Goal: Navigation & Orientation: Find specific page/section

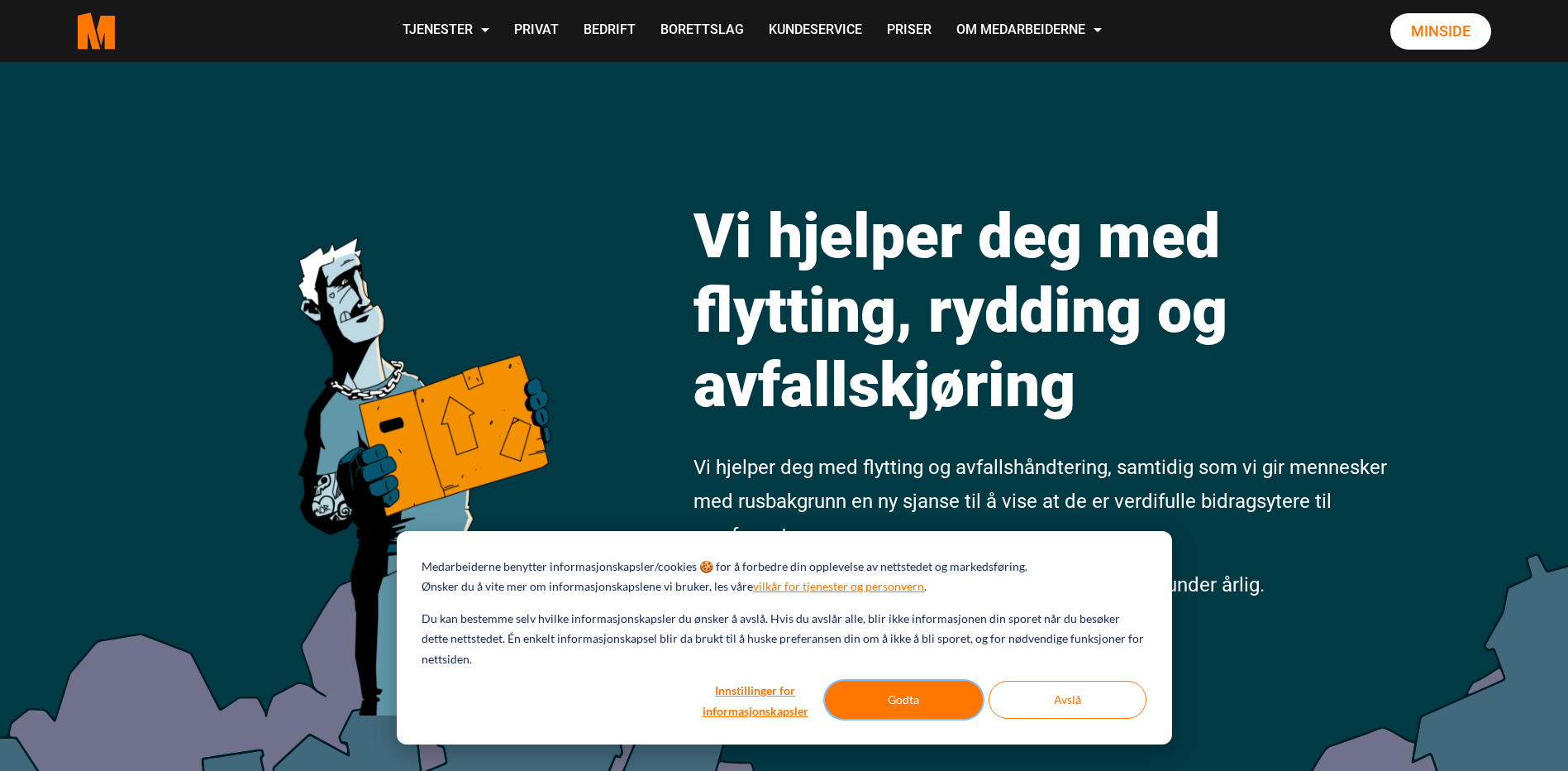
click at [917, 699] on button "Godta" at bounding box center [904, 700] width 158 height 38
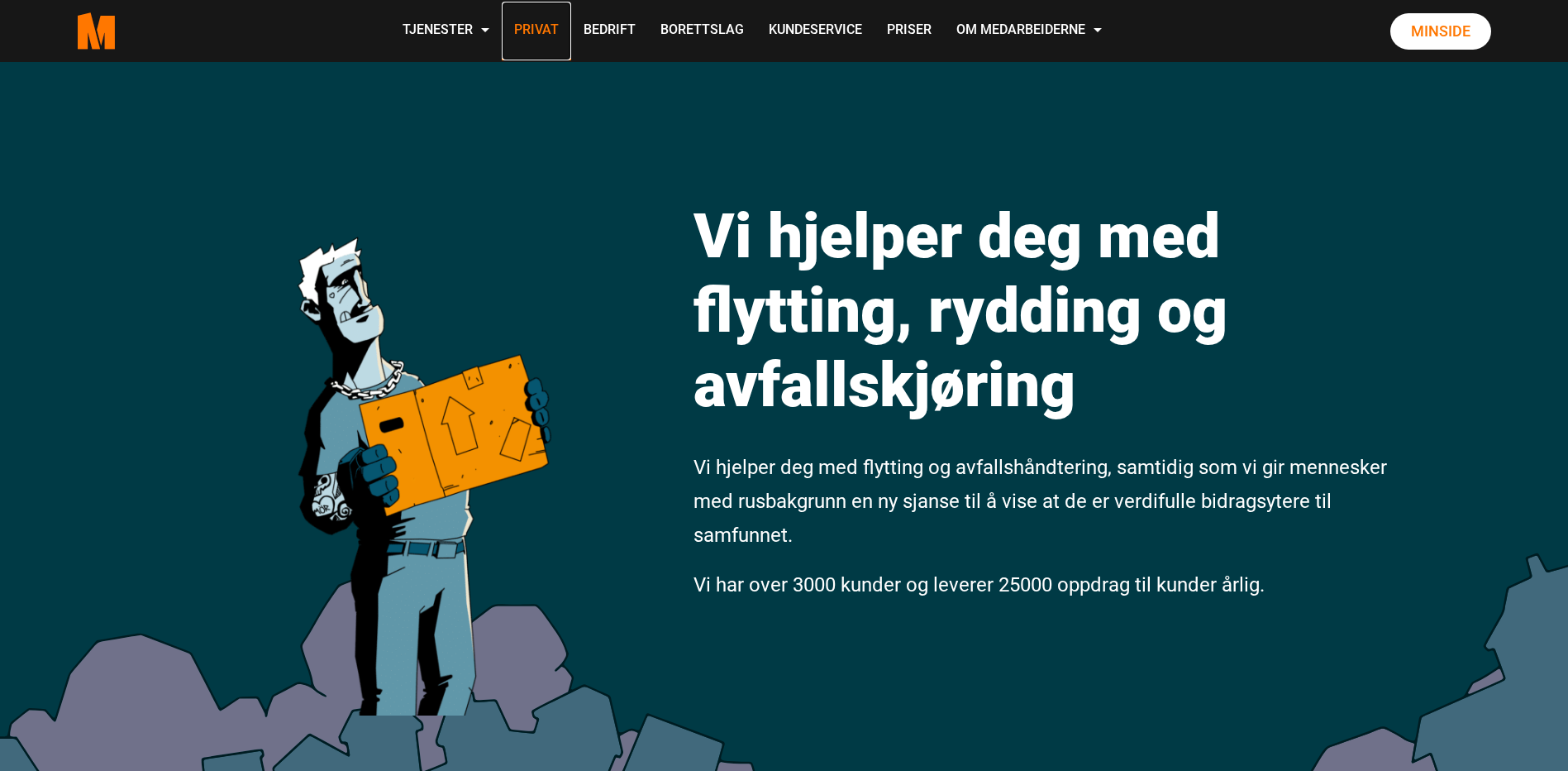
click at [525, 27] on link "Privat" at bounding box center [536, 30] width 70 height 58
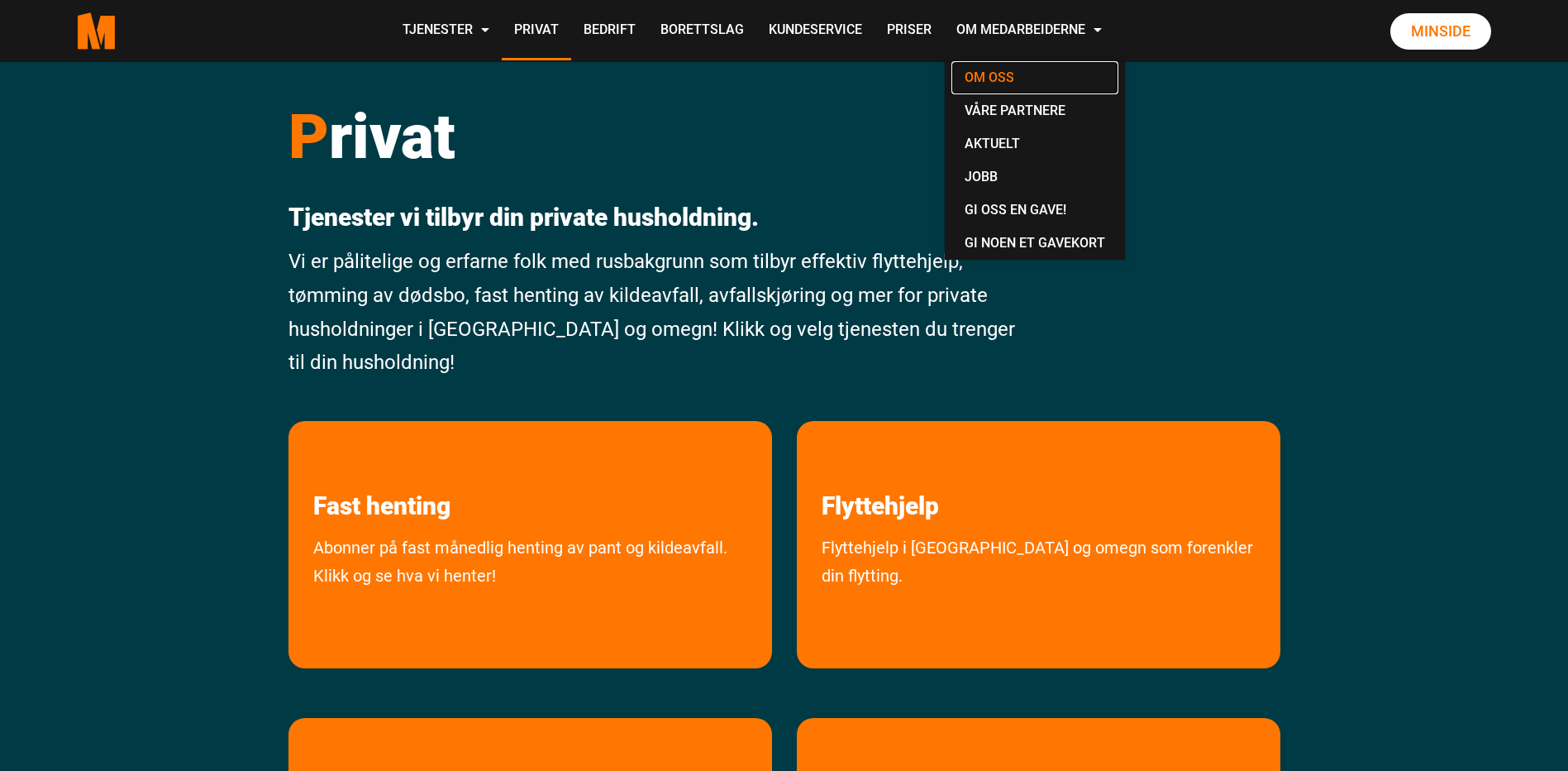
click at [1013, 72] on link "Om oss" at bounding box center [1035, 78] width 167 height 33
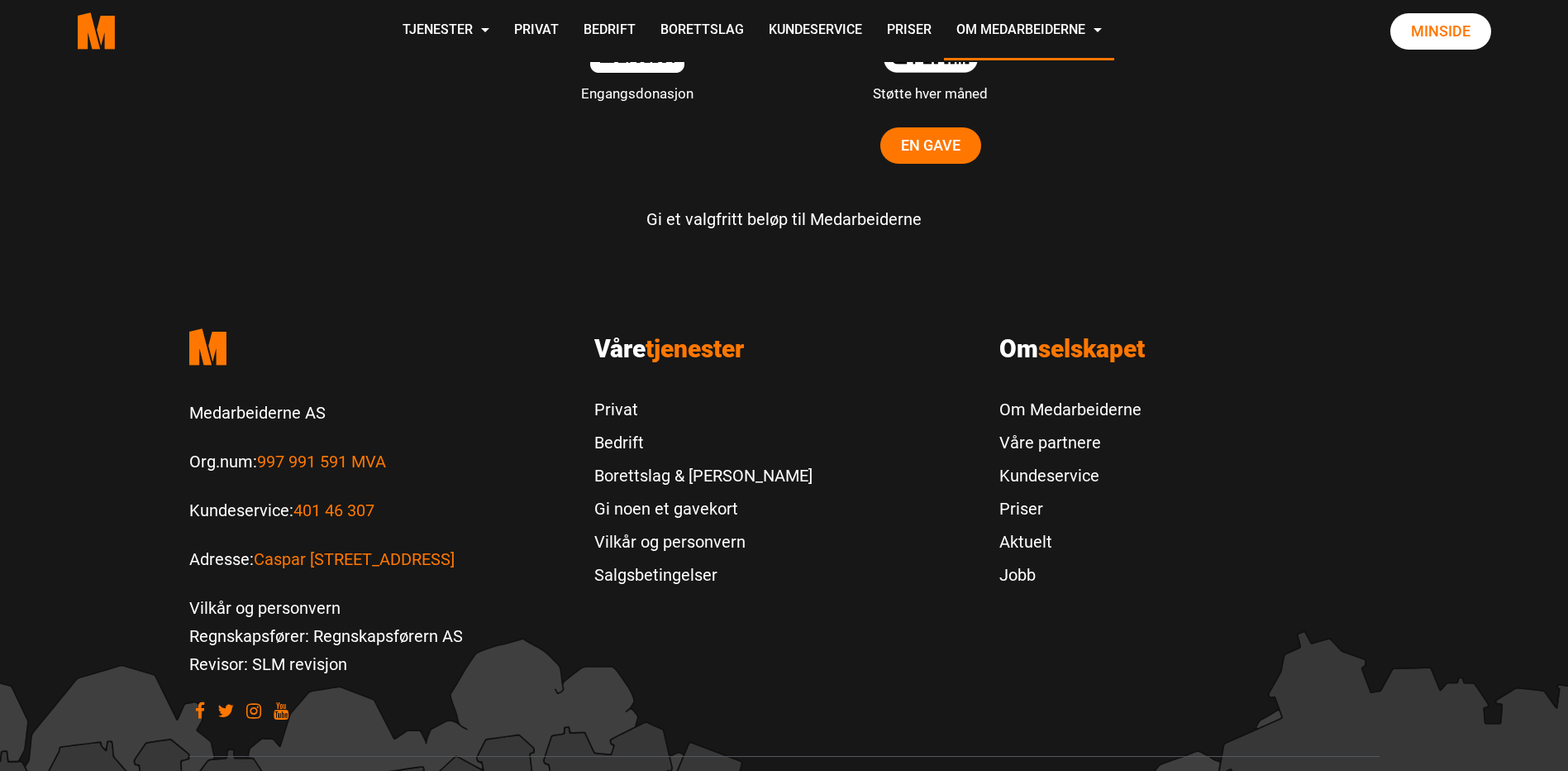
scroll to position [5129, 0]
